Goal: Task Accomplishment & Management: Manage account settings

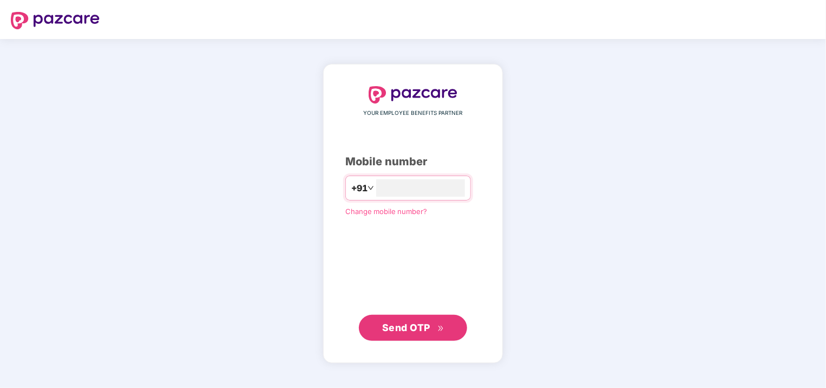
type input "**********"
click at [447, 150] on div "**********" at bounding box center [412, 213] width 135 height 253
click at [402, 320] on span "Send OTP" at bounding box center [413, 326] width 62 height 15
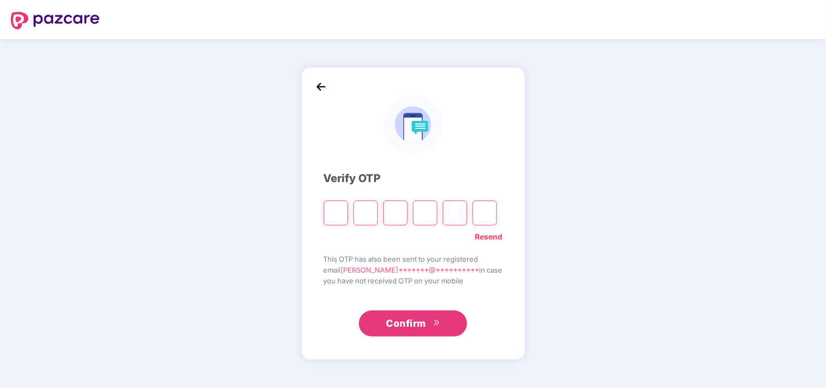
type input "*"
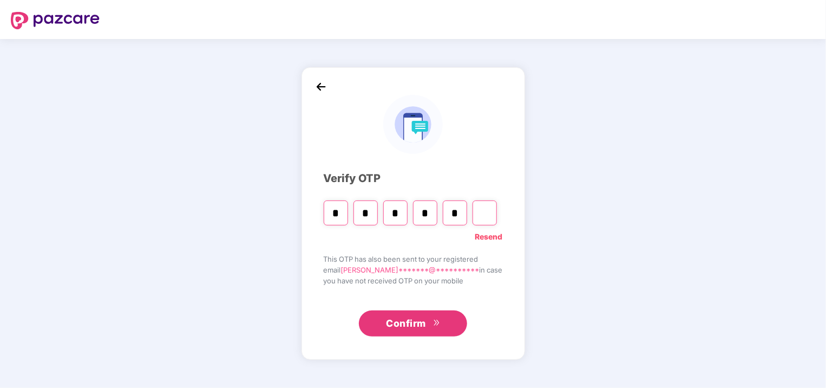
type input "*"
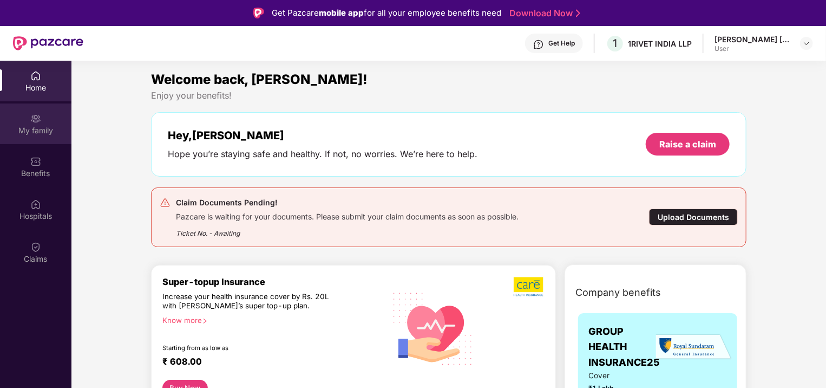
click at [23, 128] on div "My family" at bounding box center [35, 130] width 71 height 11
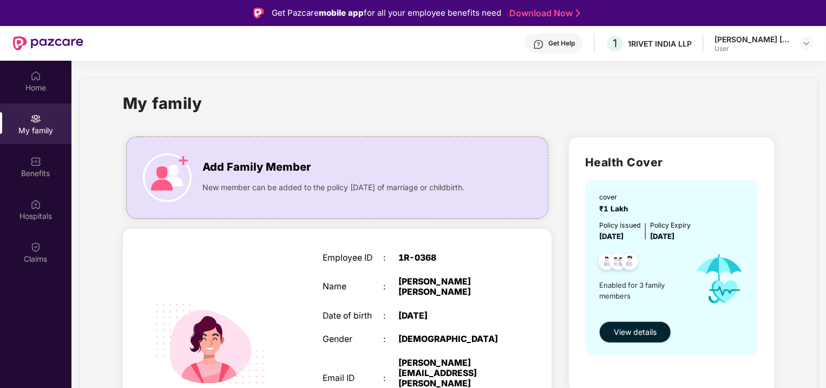
drag, startPoint x: 816, startPoint y: 96, endPoint x: 812, endPoint y: 131, distance: 34.8
drag, startPoint x: 812, startPoint y: 131, endPoint x: 806, endPoint y: 163, distance: 33.1
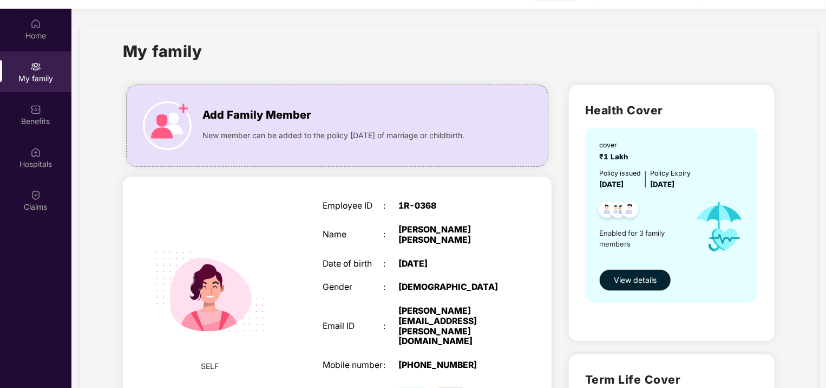
scroll to position [61, 0]
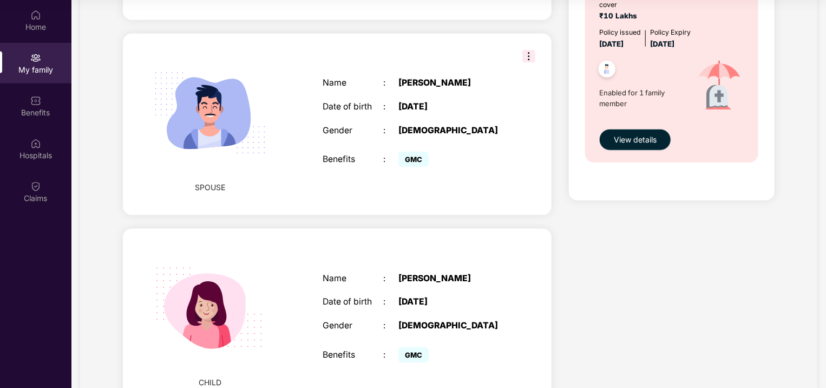
scroll to position [426, 0]
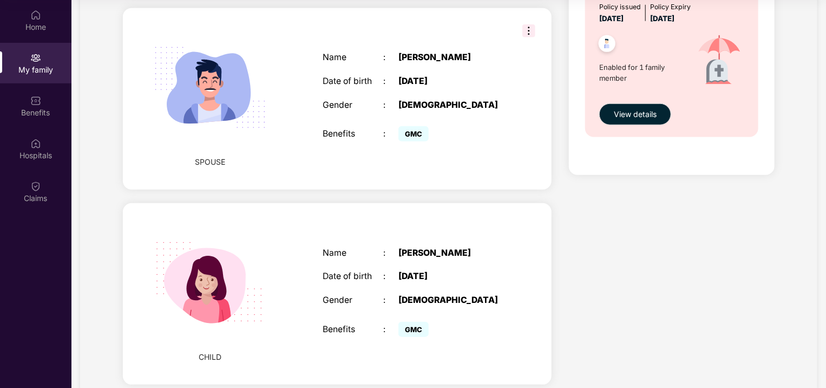
click at [392, 234] on div "Name : [PERSON_NAME] Date of birth : [DEMOGRAPHIC_DATA] Gender : [DEMOGRAPHIC_D…" at bounding box center [414, 293] width 204 height 119
drag, startPoint x: 392, startPoint y: 196, endPoint x: 383, endPoint y: 230, distance: 34.3
click at [383, 234] on div "Name : [PERSON_NAME] Date of birth : [DEMOGRAPHIC_DATA] Gender : [DEMOGRAPHIC_D…" at bounding box center [414, 293] width 204 height 119
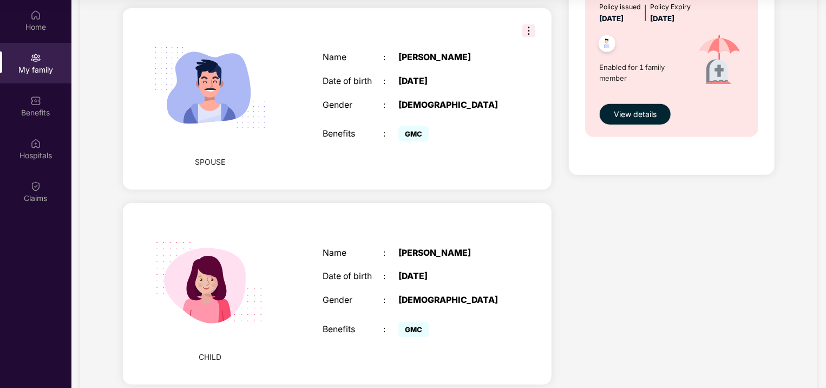
click at [384, 271] on div ":" at bounding box center [390, 276] width 15 height 10
click at [273, 244] on img at bounding box center [209, 282] width 137 height 137
click at [504, 311] on div "Name : [PERSON_NAME] Date of birth : [DEMOGRAPHIC_DATA] Gender : [DEMOGRAPHIC_D…" at bounding box center [414, 293] width 204 height 119
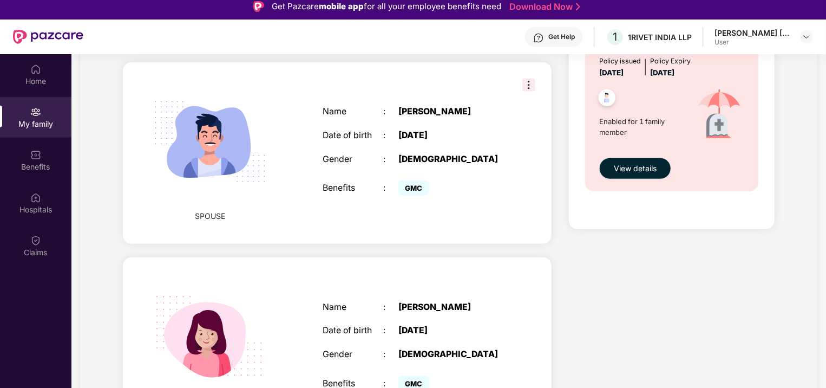
scroll to position [0, 0]
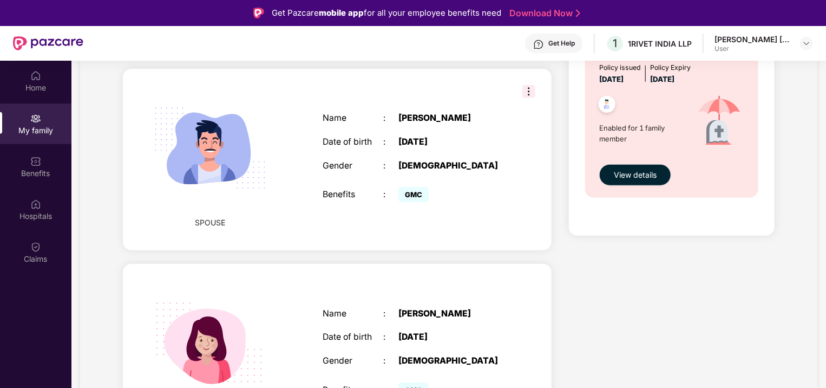
click at [503, 100] on div "Name : [PERSON_NAME] Date of birth : [DEMOGRAPHIC_DATA] Gender : [DEMOGRAPHIC_D…" at bounding box center [414, 159] width 204 height 119
click at [24, 81] on div "Home" at bounding box center [35, 81] width 71 height 41
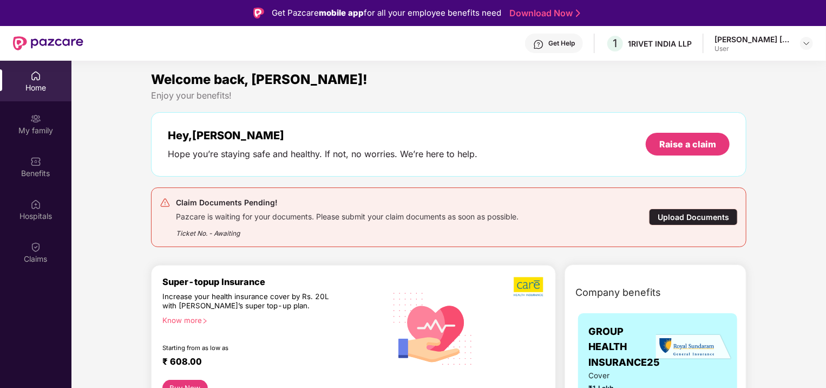
click at [726, 39] on div "[PERSON_NAME] [PERSON_NAME]" at bounding box center [753, 39] width 76 height 10
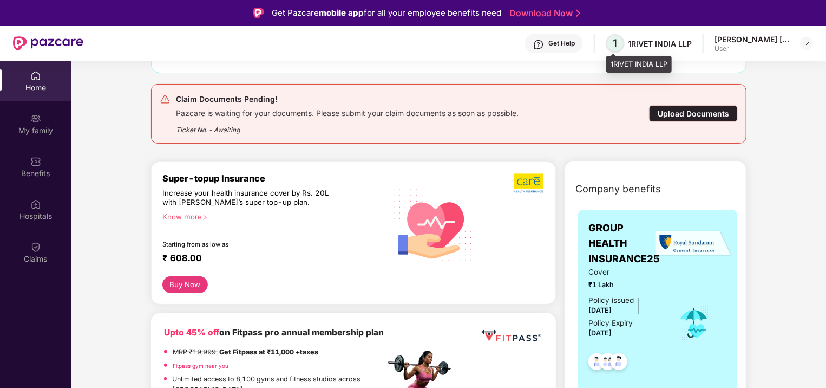
click at [622, 41] on span "1" at bounding box center [615, 43] width 19 height 19
click at [617, 41] on span "1" at bounding box center [615, 43] width 4 height 13
drag, startPoint x: 702, startPoint y: 43, endPoint x: 781, endPoint y: 42, distance: 79.6
click at [781, 42] on div "Get Help 1 1RIVET [GEOGRAPHIC_DATA] LLP [PERSON_NAME] [PERSON_NAME] User" at bounding box center [448, 43] width 730 height 35
drag, startPoint x: 781, startPoint y: 42, endPoint x: 777, endPoint y: 91, distance: 49.9
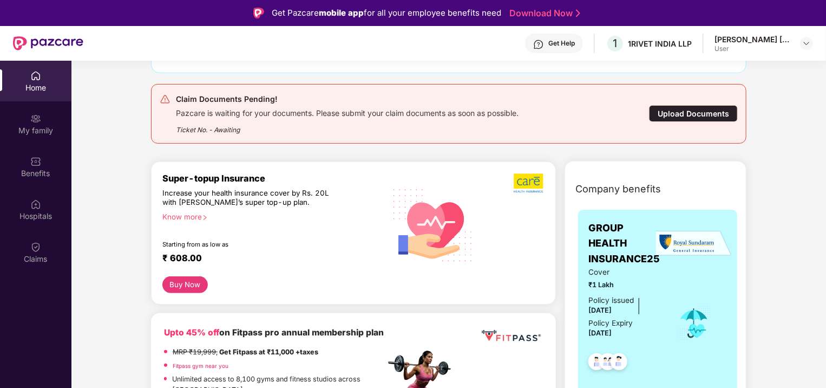
click at [807, 48] on div at bounding box center [806, 43] width 13 height 13
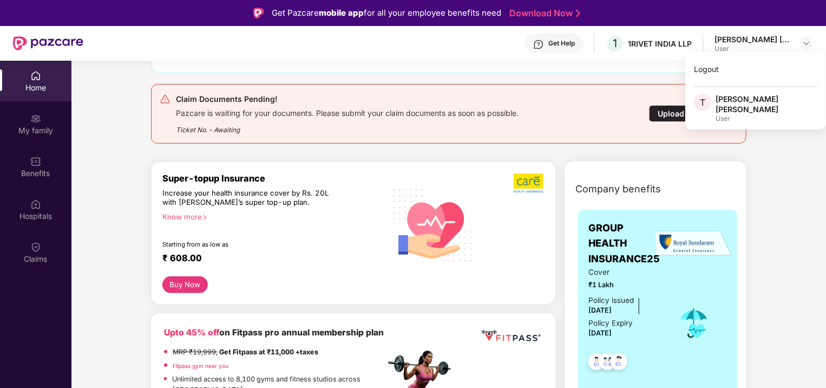
click at [740, 101] on div "[PERSON_NAME] [PERSON_NAME]" at bounding box center [767, 104] width 102 height 21
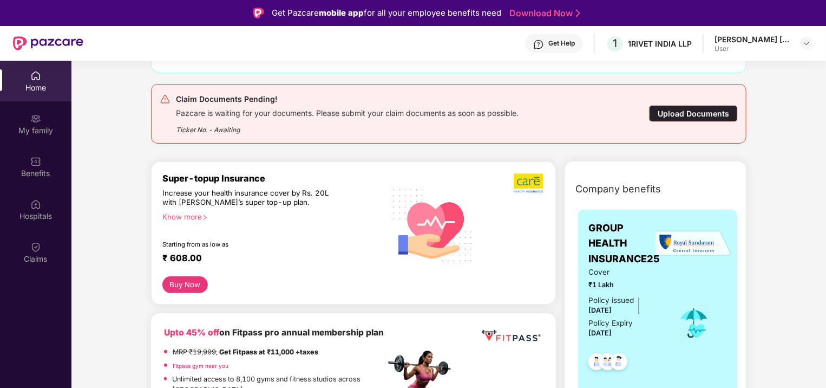
click at [602, 320] on div "Policy Expiry" at bounding box center [611, 322] width 44 height 11
drag, startPoint x: 602, startPoint y: 320, endPoint x: 599, endPoint y: 223, distance: 96.9
click at [599, 223] on span "GROUP HEALTH INSURANCE25" at bounding box center [625, 243] width 73 height 46
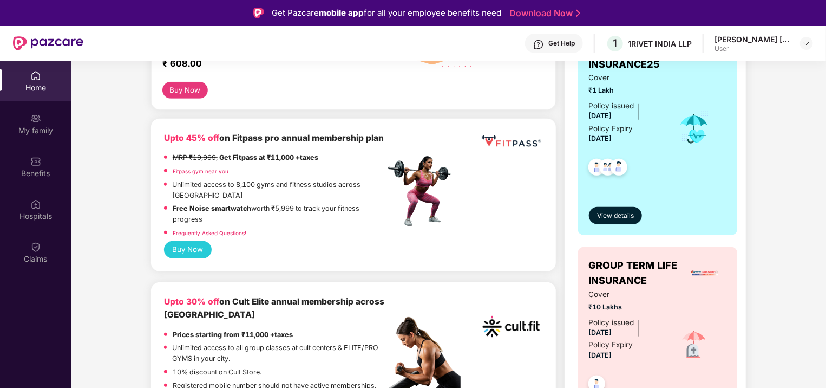
scroll to position [317, 0]
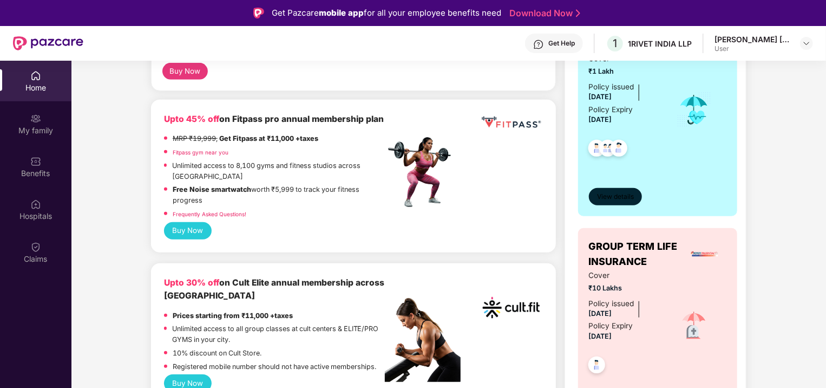
click at [608, 189] on button "View details" at bounding box center [616, 196] width 54 height 17
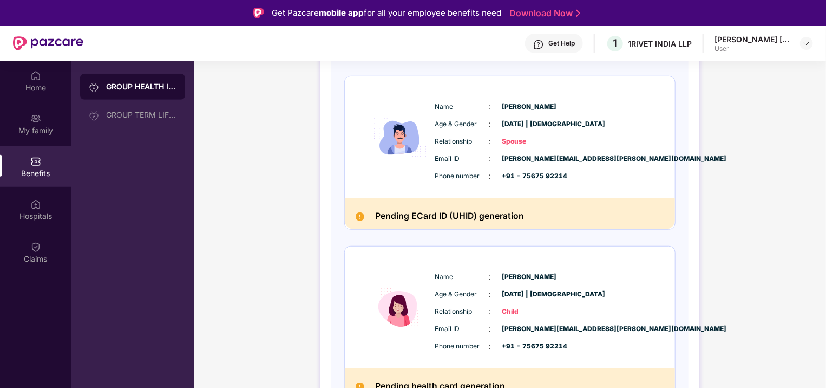
scroll to position [331, 0]
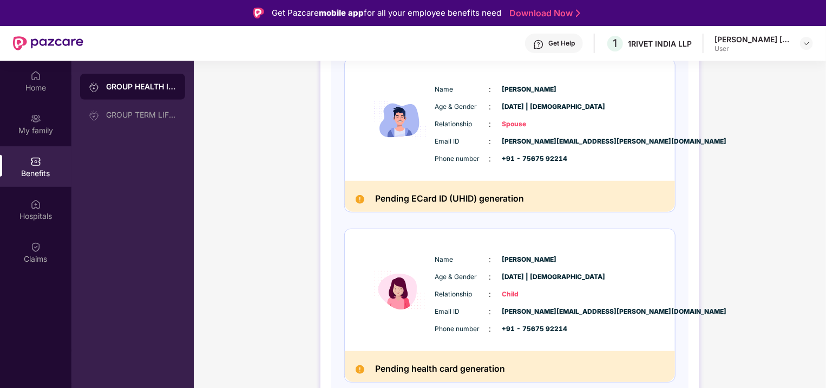
click at [527, 292] on span "Child" at bounding box center [529, 294] width 54 height 10
click at [22, 91] on div "Home" at bounding box center [35, 87] width 71 height 11
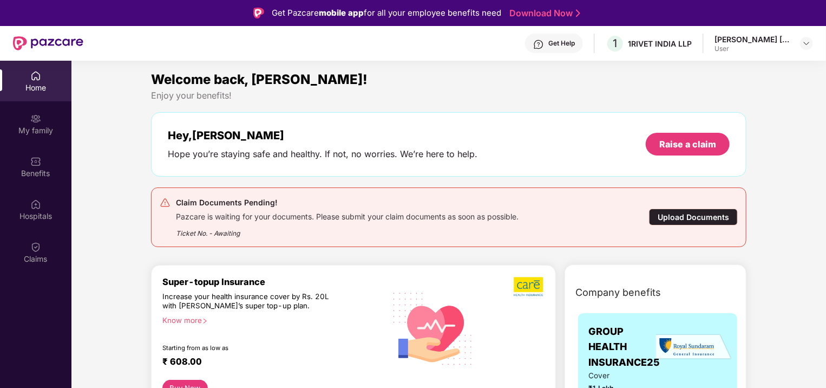
click at [673, 213] on div "Upload Documents" at bounding box center [693, 216] width 89 height 17
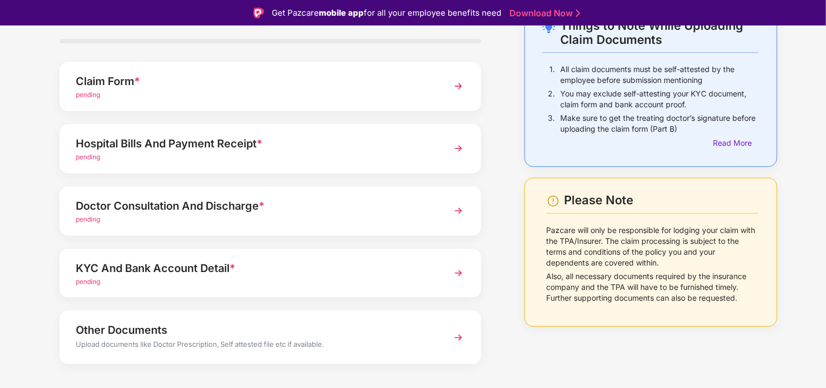
scroll to position [91, 0]
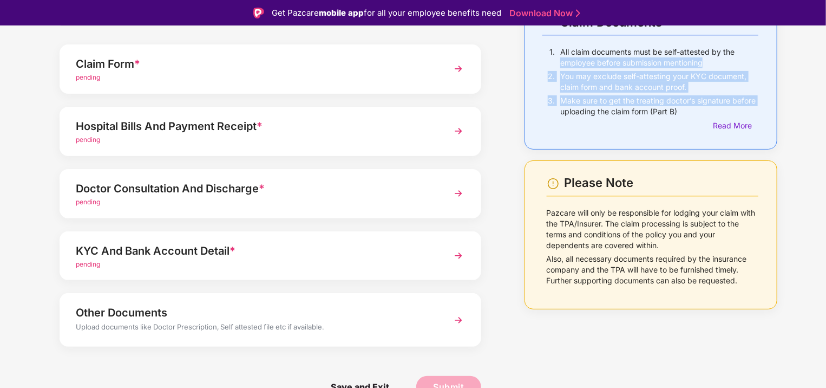
drag, startPoint x: 825, startPoint y: 101, endPoint x: 820, endPoint y: 40, distance: 61.4
click at [820, 40] on div "Things to Note While Uploading Claim Documents 1. All claim documents must be s…" at bounding box center [413, 200] width 826 height 428
drag, startPoint x: 820, startPoint y: 40, endPoint x: 799, endPoint y: 88, distance: 51.9
click at [799, 88] on div "Things to Note While Uploading Claim Documents 1. All claim documents must be s…" at bounding box center [413, 200] width 826 height 428
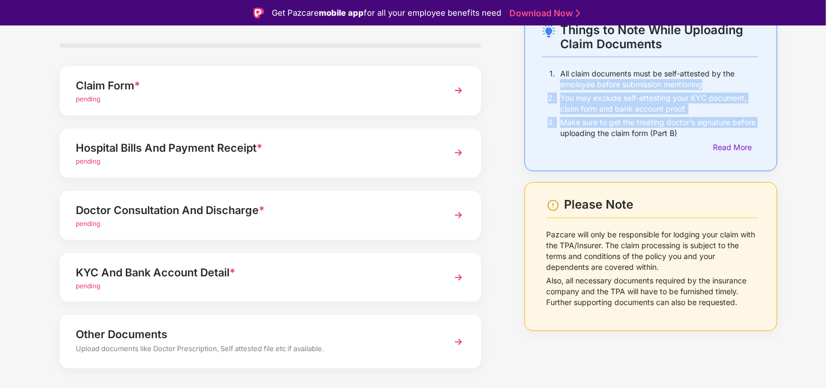
scroll to position [0, 0]
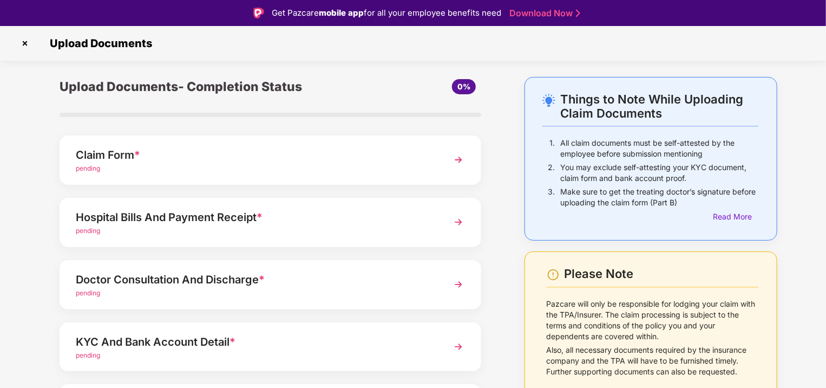
click at [762, 103] on div "Things to Note While Uploading Claim Documents 1. All claim documents must be s…" at bounding box center [651, 158] width 253 height 163
click at [28, 45] on img at bounding box center [24, 43] width 17 height 17
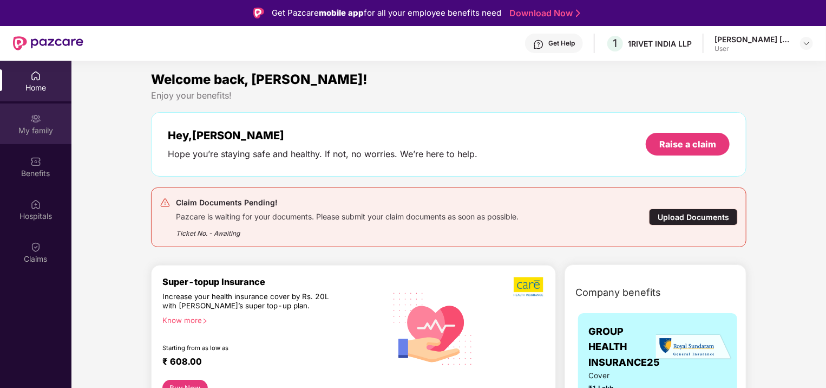
click at [50, 115] on div "My family" at bounding box center [35, 123] width 71 height 41
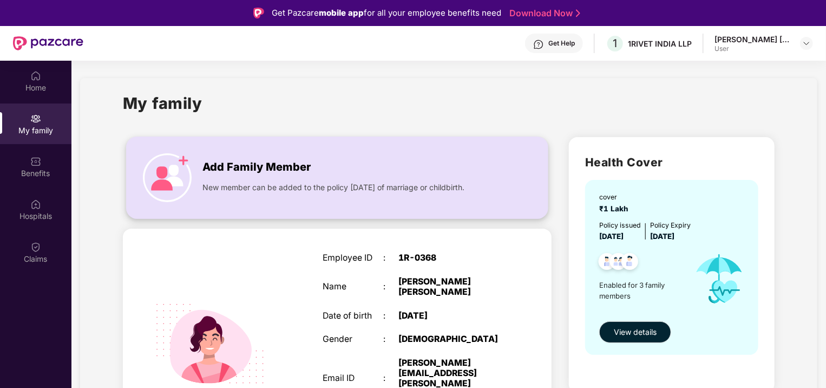
click at [168, 166] on img at bounding box center [167, 177] width 49 height 49
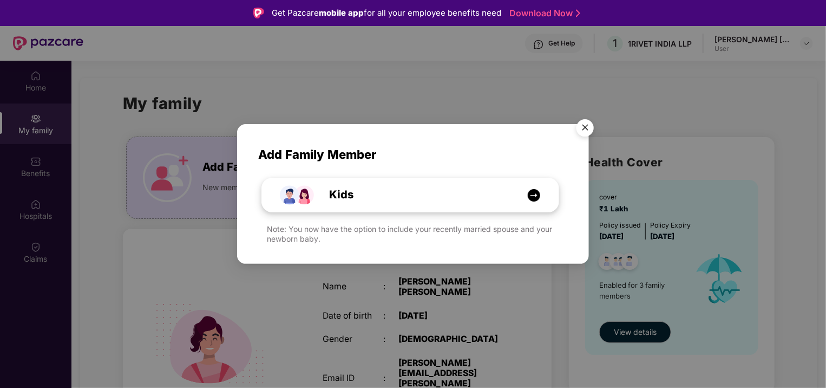
click at [359, 199] on div "Kids" at bounding box center [416, 194] width 222 height 17
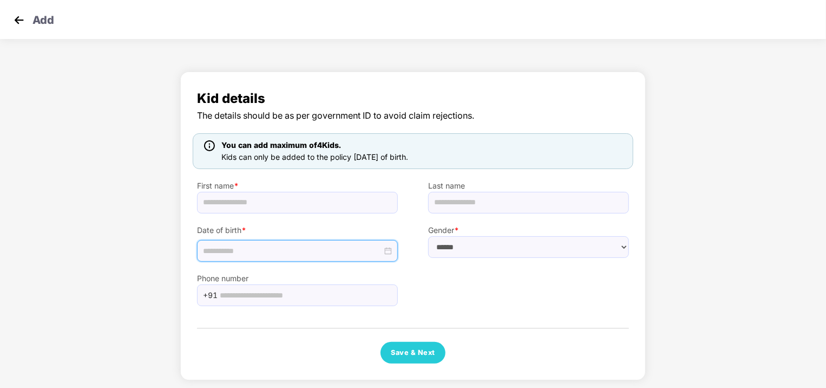
click at [362, 245] on input at bounding box center [292, 251] width 179 height 12
click at [17, 22] on img at bounding box center [19, 20] width 16 height 16
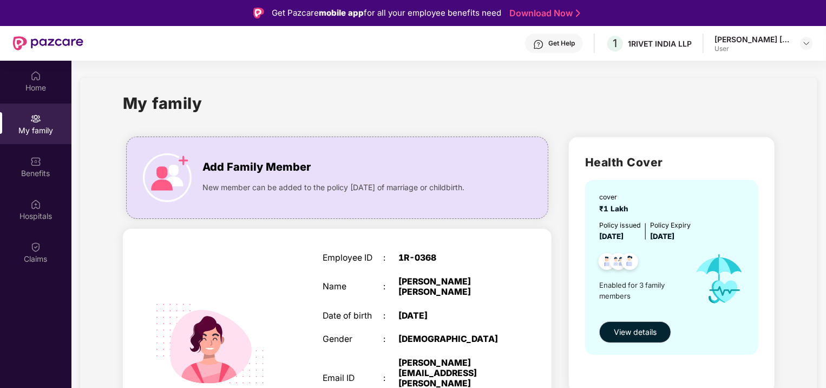
click at [552, 43] on div "Get Help" at bounding box center [561, 43] width 27 height 9
click at [332, 102] on div "My family" at bounding box center [449, 109] width 652 height 37
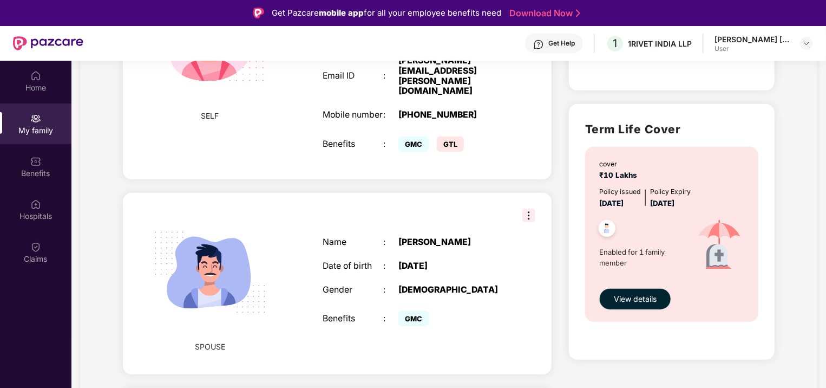
scroll to position [288, 0]
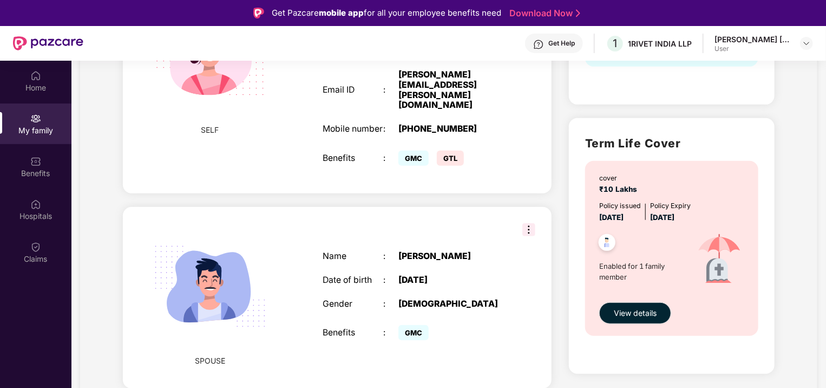
click at [555, 42] on div "Get Help" at bounding box center [561, 43] width 27 height 9
click at [802, 153] on div "My family Add Family Member New member can be added to the policy [DATE] of mar…" at bounding box center [448, 200] width 737 height 820
